Goal: Navigation & Orientation: Understand site structure

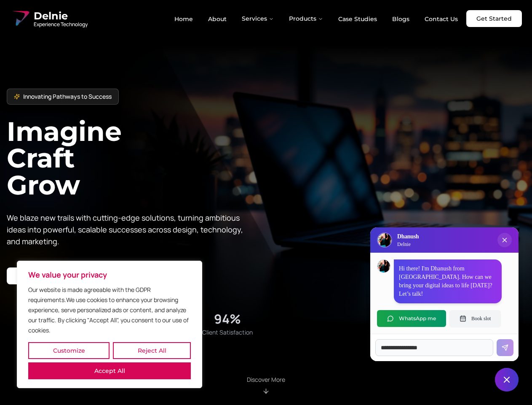
click at [69, 350] on button "Customize" at bounding box center [68, 350] width 81 height 17
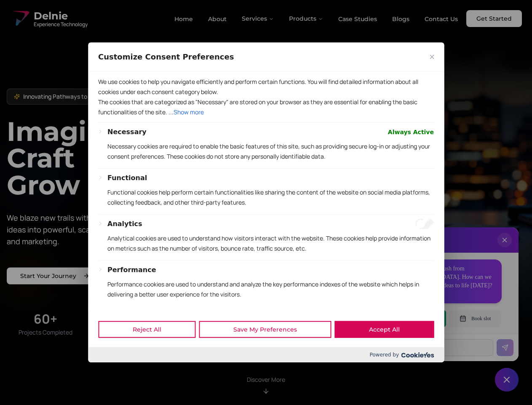
click at [110, 72] on div "Customize Consent Preferences" at bounding box center [266, 57] width 356 height 29
click at [266, 202] on div "We use cookies to help you navigate efficiently and perform certain functions. …" at bounding box center [266, 191] width 356 height 239
click at [258, 19] on div at bounding box center [266, 202] width 532 height 405
click at [306, 19] on div at bounding box center [266, 202] width 532 height 405
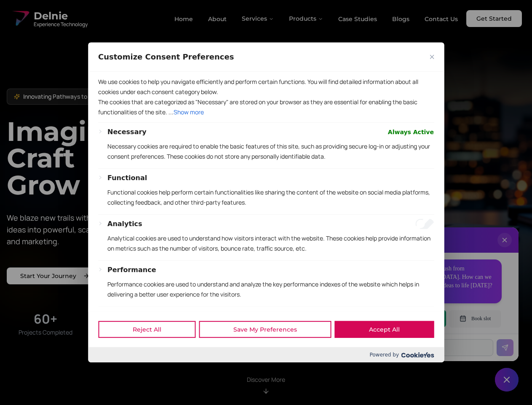
click at [505, 248] on div at bounding box center [266, 202] width 532 height 405
click at [412, 318] on div "Reject All Save My Preferences Accept All" at bounding box center [266, 329] width 356 height 36
click at [475, 318] on div at bounding box center [266, 202] width 532 height 405
click at [507, 379] on div at bounding box center [266, 202] width 532 height 405
